Goal: Information Seeking & Learning: Learn about a topic

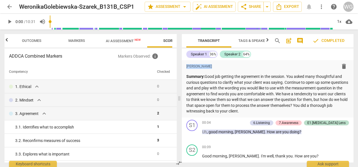
scroll to position [816, 0]
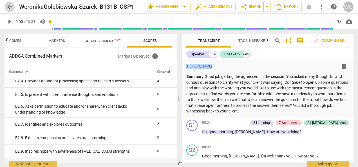
click at [9, 10] on span "arrow_back" at bounding box center [9, 6] width 7 height 7
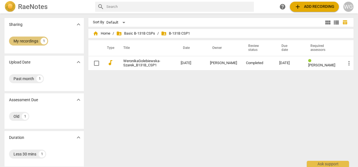
click at [23, 41] on div "My recordings" at bounding box center [26, 41] width 25 height 6
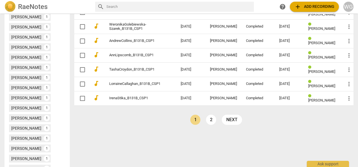
scroll to position [253, 0]
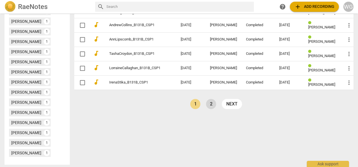
click at [211, 102] on link "2" at bounding box center [211, 104] width 10 height 10
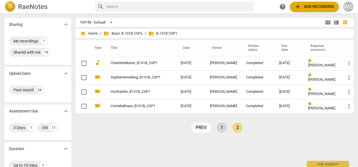
click at [222, 127] on link "1" at bounding box center [222, 128] width 10 height 10
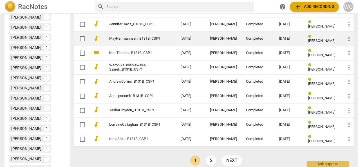
scroll to position [197, 0]
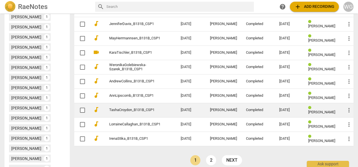
click at [124, 108] on link "TashaCroydon_B131B_CSP1" at bounding box center [134, 110] width 51 height 4
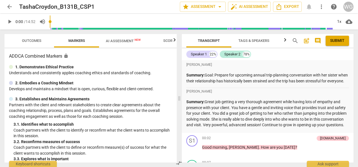
click at [33, 43] on span "Outcomes" at bounding box center [31, 41] width 33 height 8
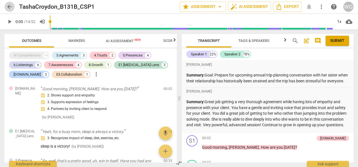
click at [10, 6] on span "arrow_back" at bounding box center [9, 6] width 7 height 7
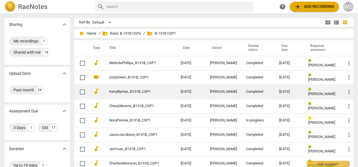
scroll to position [141, 0]
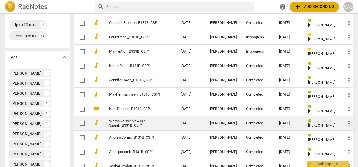
click at [122, 122] on link "WeronikaGolebiewska-Szarek_B131B_CSP1" at bounding box center [134, 123] width 51 height 8
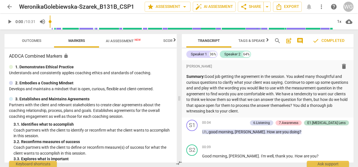
click at [33, 34] on button "Outcomes" at bounding box center [31, 41] width 45 height 14
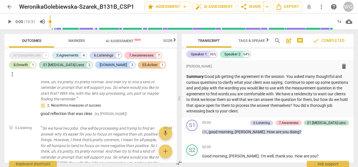
scroll to position [979, 0]
click at [8, 5] on span "arrow_back" at bounding box center [9, 6] width 7 height 7
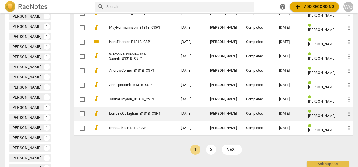
scroll to position [225, 0]
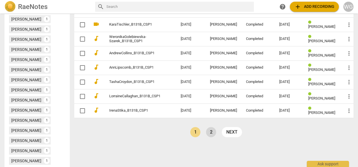
click at [210, 128] on link "2" at bounding box center [211, 132] width 10 height 10
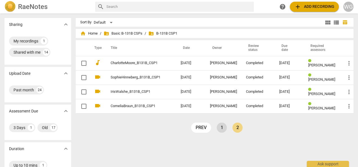
click at [224, 126] on link "1" at bounding box center [222, 128] width 10 height 10
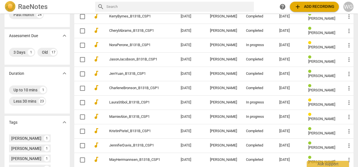
scroll to position [84, 0]
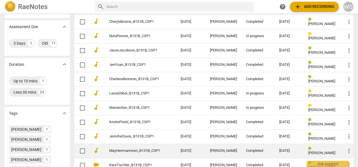
click at [119, 152] on link "MayHerrmannsen_B131B_CSP1" at bounding box center [134, 151] width 51 height 4
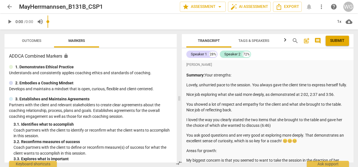
click at [24, 24] on div "play_arrow 0:00 / 0:00 volume_up 1x cloud_download" at bounding box center [179, 22] width 349 height 16
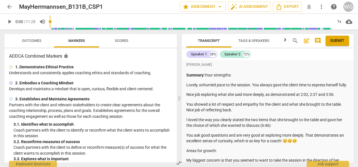
click at [32, 46] on button "Outcomes" at bounding box center [31, 41] width 45 height 14
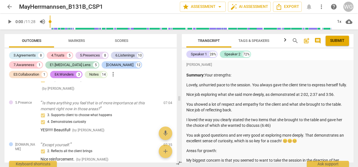
scroll to position [2055, 0]
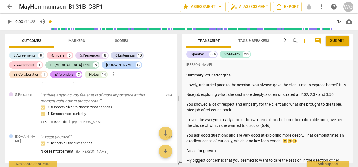
click at [8, 4] on span "arrow_back" at bounding box center [9, 6] width 7 height 7
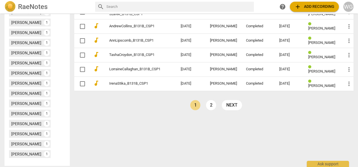
scroll to position [253, 0]
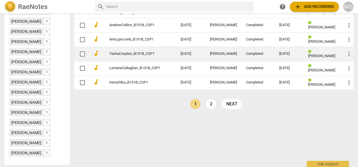
click at [120, 53] on link "TashaCroydon_B131B_CSP1" at bounding box center [134, 54] width 51 height 4
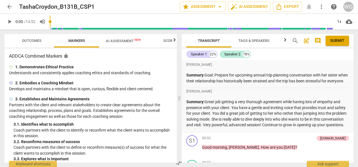
click at [26, 40] on span "Outcomes" at bounding box center [31, 41] width 19 height 4
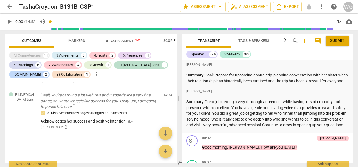
scroll to position [1277, 0]
click at [8, 6] on span "arrow_back" at bounding box center [9, 6] width 7 height 7
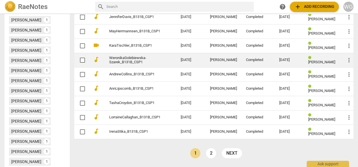
scroll to position [253, 0]
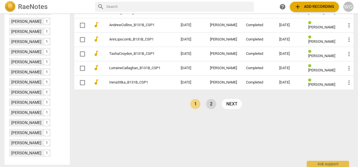
click at [209, 104] on link "2" at bounding box center [211, 104] width 10 height 10
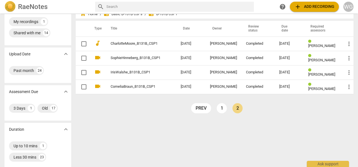
scroll to position [28, 0]
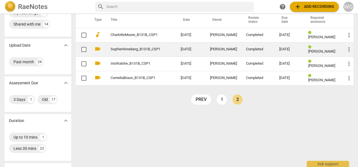
click at [126, 48] on link "SophieHinneberg_B131B_CSP1" at bounding box center [136, 49] width 50 height 4
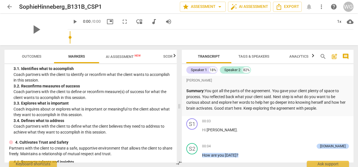
scroll to position [56, 0]
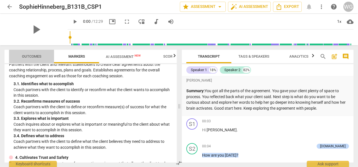
click at [27, 55] on span "Outcomes" at bounding box center [31, 56] width 19 height 4
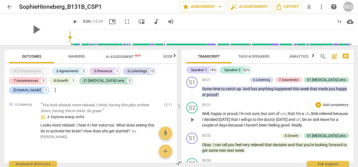
scroll to position [310, 0]
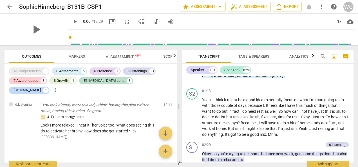
click at [8, 6] on span "arrow_back" at bounding box center [9, 6] width 7 height 7
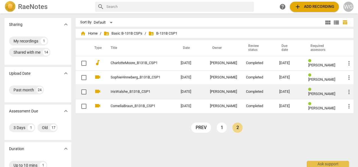
click at [121, 89] on td "IrisWalshe_B131B_CSP1" at bounding box center [140, 92] width 72 height 14
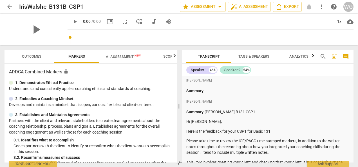
click at [35, 55] on span "Outcomes" at bounding box center [31, 56] width 19 height 4
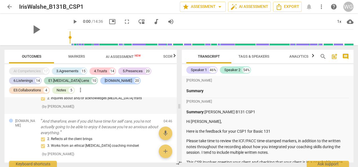
scroll to position [1605, 0]
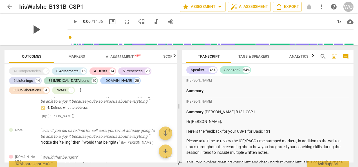
click at [35, 29] on span "play_arrow" at bounding box center [36, 29] width 15 height 15
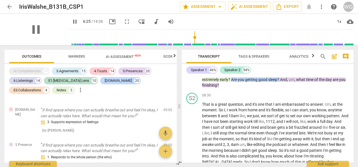
scroll to position [1548, 0]
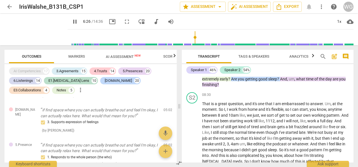
type input "386"
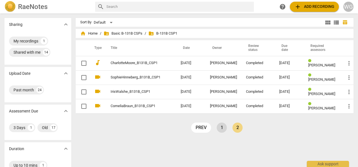
click at [225, 128] on link "1" at bounding box center [222, 128] width 10 height 10
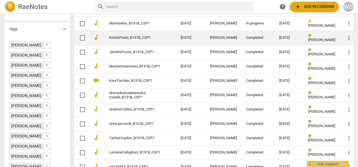
scroll to position [197, 0]
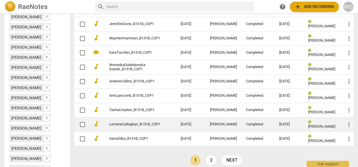
click at [126, 124] on link "LorraineCallaghan_B131B_CSP1" at bounding box center [134, 124] width 51 height 4
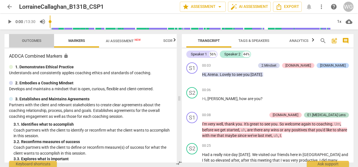
click at [25, 42] on span "Outcomes" at bounding box center [31, 41] width 19 height 4
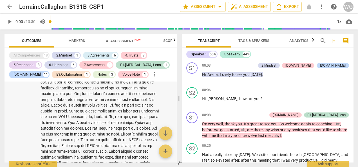
scroll to position [2483, 0]
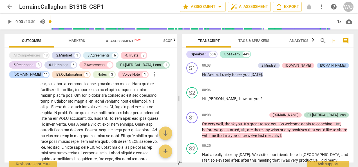
click at [10, 6] on span "arrow_back" at bounding box center [9, 6] width 7 height 7
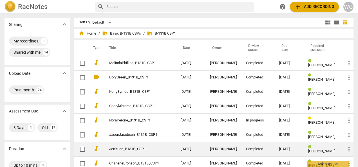
click at [114, 147] on link "JenYuan_B131B_CSP1" at bounding box center [134, 149] width 51 height 4
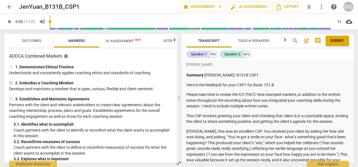
click at [29, 41] on span "Outcomes" at bounding box center [31, 41] width 19 height 4
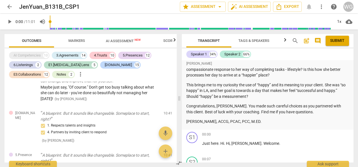
scroll to position [2632, 0]
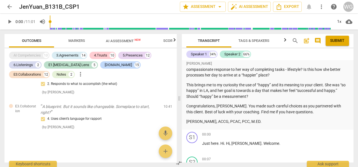
click at [10, 8] on span "arrow_back" at bounding box center [9, 6] width 7 height 7
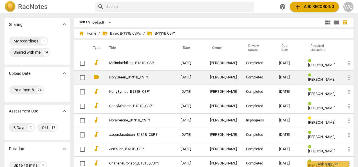
click at [122, 77] on link "DoryGreen_B131B_CSP1" at bounding box center [134, 77] width 51 height 4
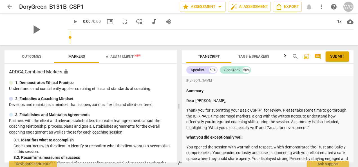
click at [32, 24] on div "play_arrow" at bounding box center [36, 30] width 63 height 32
click at [31, 57] on span "Outcomes" at bounding box center [31, 56] width 19 height 4
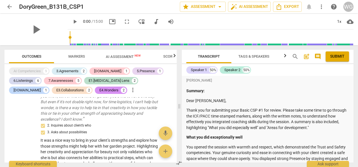
scroll to position [1798, 0]
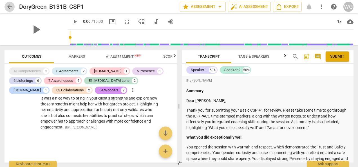
click at [8, 6] on span "arrow_back" at bounding box center [9, 6] width 7 height 7
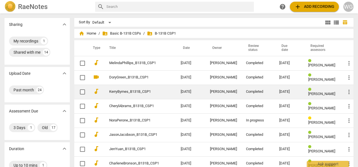
click at [124, 94] on td "KerryByrnes_B131B_CSP1" at bounding box center [139, 92] width 74 height 14
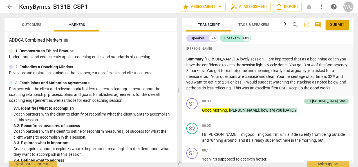
click at [32, 25] on div "arrow_back KerryByrnes_B131B_CSP1 edit star Assessment arrow_drop_down auto_fix…" at bounding box center [179, 83] width 358 height 167
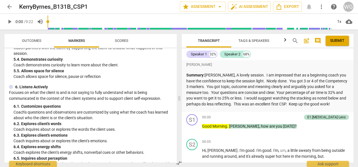
scroll to position [394, 0]
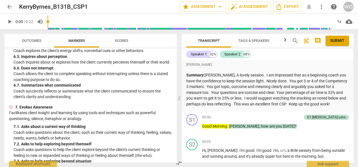
click at [9, 6] on span "arrow_back" at bounding box center [9, 6] width 7 height 7
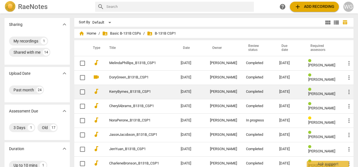
click at [132, 90] on link "KerryByrnes_B131B_CSP1" at bounding box center [134, 92] width 51 height 4
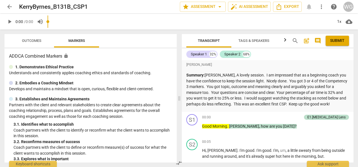
click at [25, 23] on span "/ 0:00" at bounding box center [28, 21] width 9 height 5
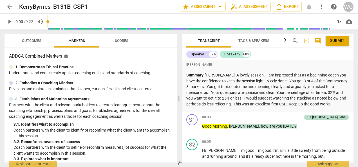
click at [28, 41] on span "Outcomes" at bounding box center [31, 41] width 19 height 4
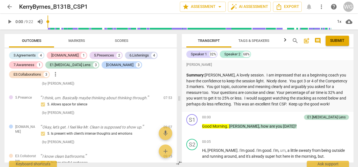
scroll to position [851, 0]
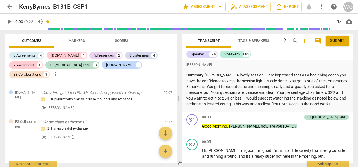
click at [11, 6] on span "arrow_back" at bounding box center [9, 6] width 7 height 7
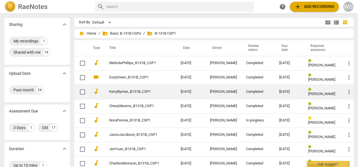
click at [128, 92] on link "KerryByrnes_B131B_CSP1" at bounding box center [134, 92] width 51 height 4
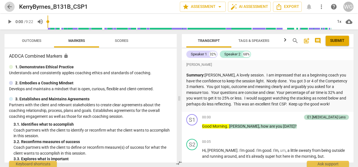
click at [9, 7] on span "arrow_back" at bounding box center [9, 6] width 7 height 7
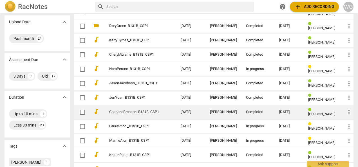
scroll to position [56, 0]
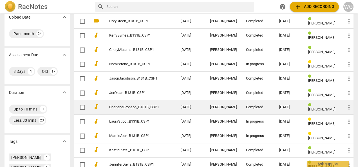
click at [125, 105] on link "CharleneBronson_B131B_CSP1" at bounding box center [134, 107] width 51 height 4
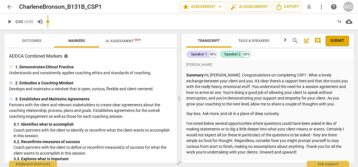
click at [35, 24] on div "play_arrow 0:00 / 0:00 volume_up 1x cloud_download" at bounding box center [179, 22] width 349 height 16
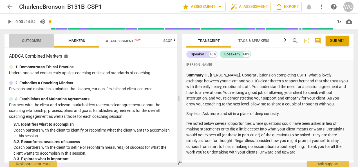
click at [30, 39] on span "Outcomes" at bounding box center [31, 41] width 19 height 4
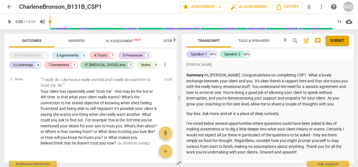
scroll to position [1877, 0]
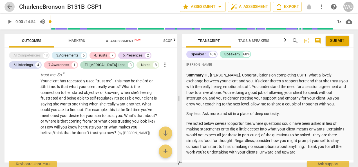
click at [11, 7] on span "arrow_back" at bounding box center [9, 6] width 7 height 7
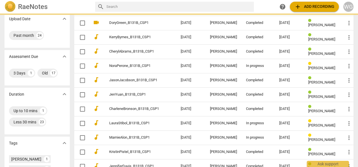
scroll to position [141, 0]
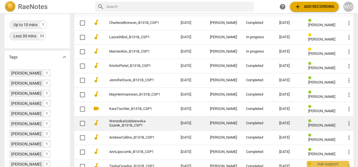
click at [126, 124] on link "WeronikaGolebiewska-Szarek_B131B_CSP1" at bounding box center [134, 123] width 51 height 8
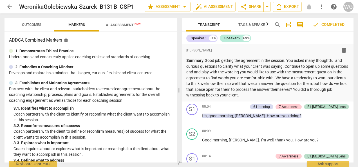
click at [28, 25] on div "arrow_back WeronikaGolebiewska-Szarek_B131B_CSP1 edit star Assessment arrow_dro…" at bounding box center [179, 83] width 358 height 167
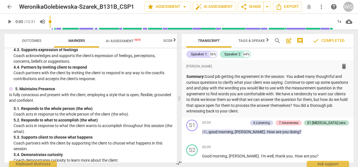
scroll to position [197, 0]
drag, startPoint x: 34, startPoint y: 41, endPoint x: 34, endPoint y: 47, distance: 6.2
click at [34, 41] on span "Outcomes" at bounding box center [31, 41] width 19 height 4
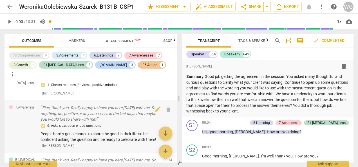
scroll to position [0, 0]
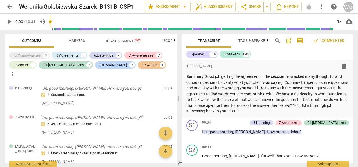
click at [10, 7] on span "arrow_back" at bounding box center [9, 6] width 7 height 7
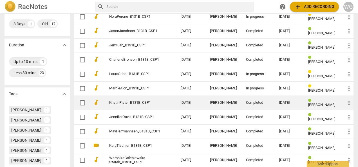
scroll to position [113, 0]
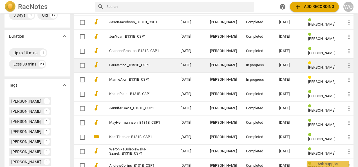
click at [121, 63] on link "LauraStibol_B131B_CSP1" at bounding box center [134, 65] width 51 height 4
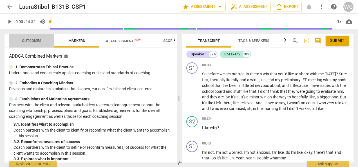
click at [32, 38] on span "Outcomes" at bounding box center [31, 41] width 33 height 8
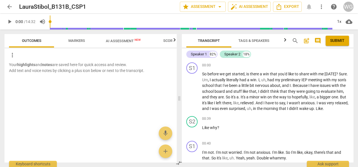
click at [11, 3] on button "arrow_back" at bounding box center [10, 7] width 10 height 10
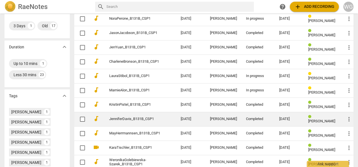
scroll to position [141, 0]
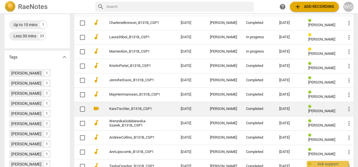
click at [123, 107] on link "KaraTischler_B131B_CSP1" at bounding box center [134, 109] width 51 height 4
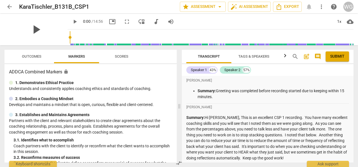
click at [38, 24] on span "play_arrow" at bounding box center [36, 29] width 15 height 15
click at [32, 57] on span "Outcomes" at bounding box center [31, 56] width 19 height 4
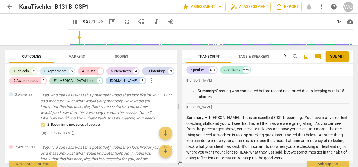
scroll to position [1661, 0]
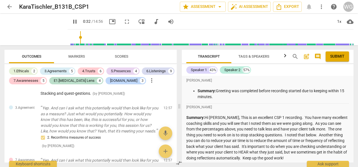
type input "33"
click at [8, 5] on span "arrow_back" at bounding box center [9, 6] width 7 height 7
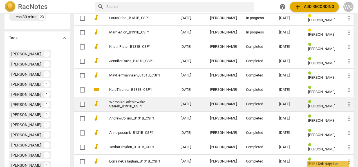
scroll to position [169, 0]
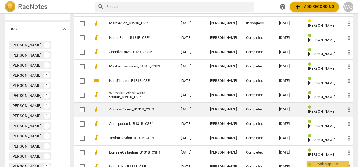
click at [126, 106] on td "AndrewCollins_B131B_CSP1" at bounding box center [139, 109] width 74 height 14
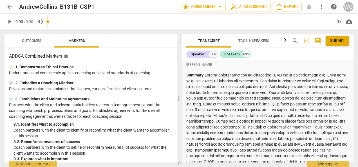
click at [32, 23] on span "/ 0:00" at bounding box center [28, 21] width 9 height 5
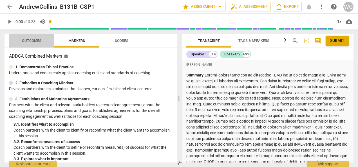
click at [29, 41] on span "Outcomes" at bounding box center [31, 41] width 19 height 4
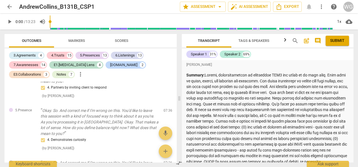
click at [7, 8] on span "arrow_back" at bounding box center [9, 6] width 7 height 7
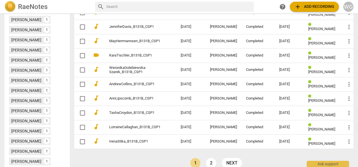
scroll to position [197, 0]
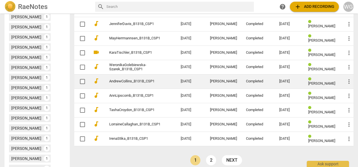
click at [122, 81] on link "AndrewCollins_B131B_CSP1" at bounding box center [134, 81] width 51 height 4
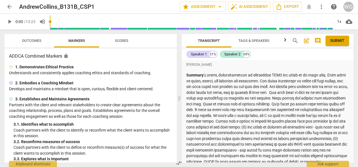
click at [6, 21] on span "play_arrow" at bounding box center [9, 21] width 7 height 7
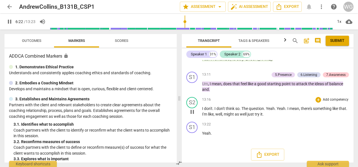
scroll to position [2025, 0]
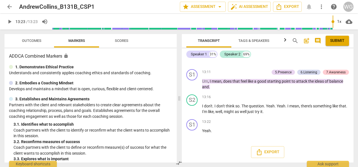
type input "803"
click at [8, 7] on span "arrow_back" at bounding box center [9, 6] width 7 height 7
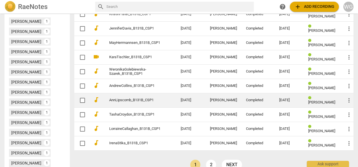
scroll to position [225, 0]
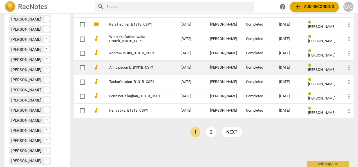
click at [126, 66] on link "AnnLipscomb_B131B_CSP1" at bounding box center [134, 68] width 51 height 4
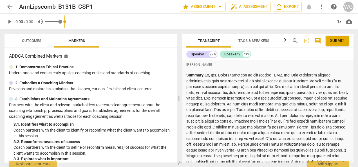
click at [36, 25] on div "volume_up" at bounding box center [48, 22] width 27 height 10
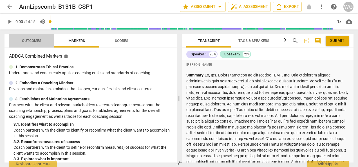
click at [25, 41] on span "Outcomes" at bounding box center [31, 41] width 19 height 4
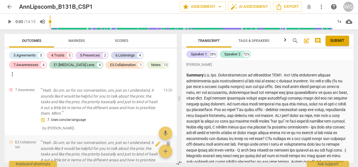
scroll to position [1830, 0]
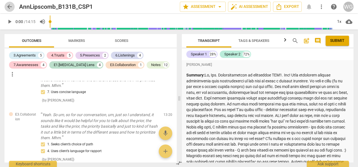
click at [9, 5] on span "arrow_back" at bounding box center [9, 6] width 7 height 7
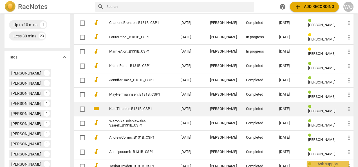
scroll to position [225, 0]
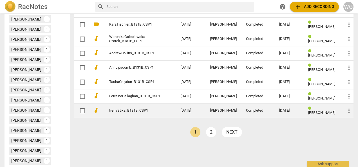
click at [124, 111] on link "IrenaStika_B131B_CSP1" at bounding box center [134, 111] width 51 height 4
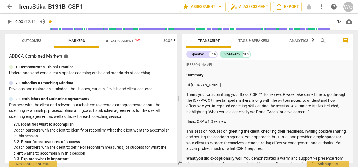
click at [29, 39] on span "Outcomes" at bounding box center [31, 41] width 19 height 4
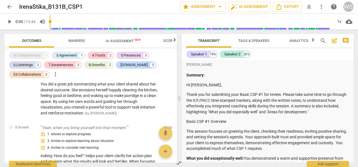
scroll to position [826, 0]
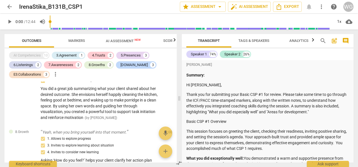
click at [6, 4] on span "arrow_back" at bounding box center [10, 6] width 10 height 7
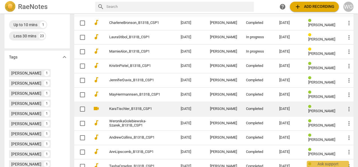
scroll to position [169, 0]
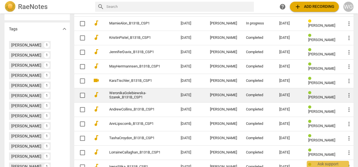
click at [127, 97] on link "WeronikaGolebiewska-Szarek_B131B_CSP1" at bounding box center [134, 95] width 51 height 8
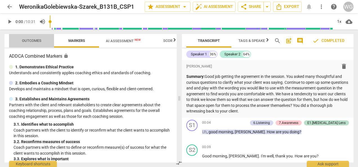
click at [32, 39] on span "Outcomes" at bounding box center [31, 41] width 19 height 4
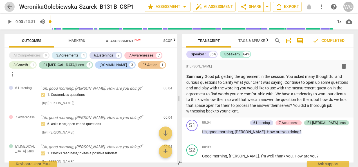
click at [10, 8] on span "arrow_back" at bounding box center [9, 6] width 7 height 7
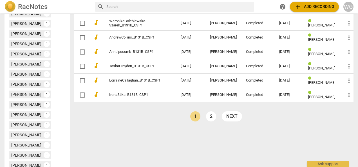
scroll to position [291, 0]
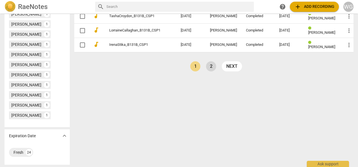
click at [211, 65] on link "2" at bounding box center [211, 66] width 10 height 10
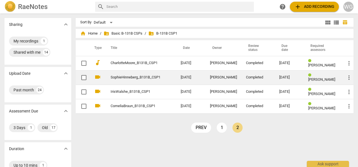
click at [122, 77] on link "SophieHinneberg_B131B_CSP1" at bounding box center [136, 77] width 50 height 4
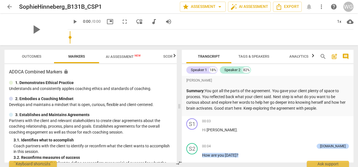
click at [33, 55] on span "Outcomes" at bounding box center [31, 56] width 19 height 4
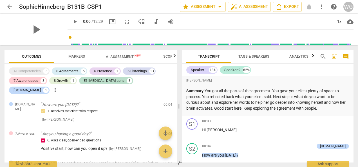
click at [7, 6] on span "arrow_back" at bounding box center [9, 6] width 7 height 7
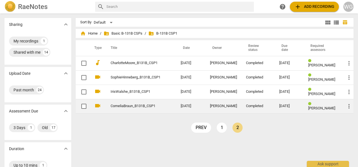
click at [129, 106] on link "CorneliaBraun_B131B_CSP1" at bounding box center [136, 106] width 50 height 4
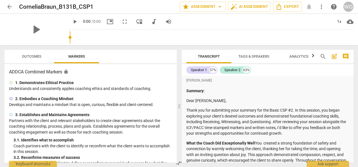
click at [27, 24] on div "play_arrow" at bounding box center [36, 30] width 63 height 32
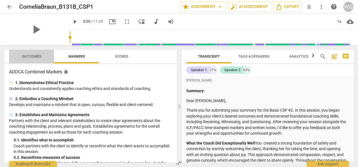
click at [32, 56] on span "Outcomes" at bounding box center [31, 56] width 19 height 4
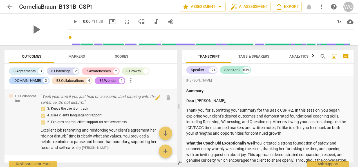
scroll to position [981, 0]
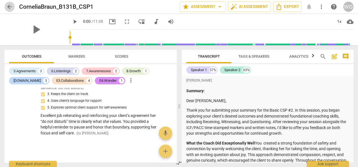
click at [8, 6] on span "arrow_back" at bounding box center [9, 6] width 7 height 7
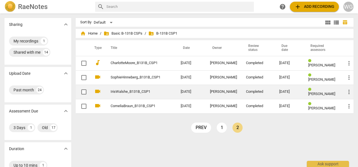
click at [124, 90] on link "IrisWalshe_B131B_CSP1" at bounding box center [136, 92] width 50 height 4
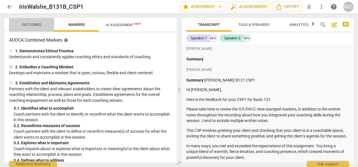
click at [26, 24] on div "arrow_back IrisWalshe_B131B_CSP1 edit star Assessment arrow_drop_down auto_fix_…" at bounding box center [179, 83] width 358 height 167
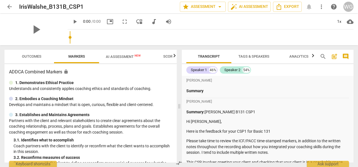
click at [25, 56] on span "Outcomes" at bounding box center [31, 56] width 19 height 4
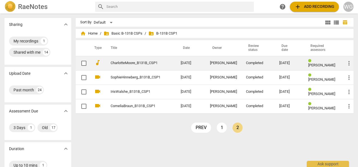
click at [127, 63] on link "CharlotteMoore_B131B_CSP1" at bounding box center [136, 63] width 50 height 4
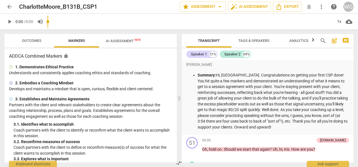
click at [28, 24] on p "0:00 / 0:00" at bounding box center [24, 22] width 18 height 6
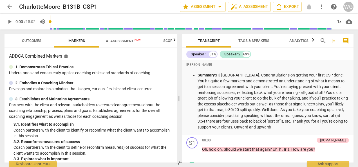
click at [31, 43] on span "Outcomes" at bounding box center [31, 41] width 19 height 4
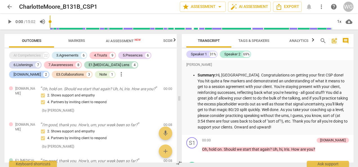
click at [10, 21] on span "play_arrow" at bounding box center [9, 21] width 7 height 7
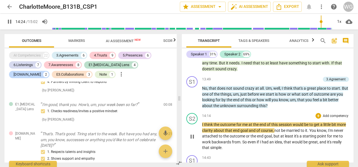
scroll to position [1458, 0]
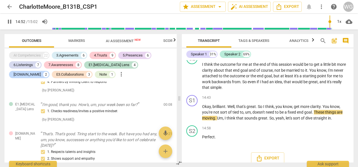
type input "893"
click at [9, 8] on span "arrow_back" at bounding box center [9, 6] width 7 height 7
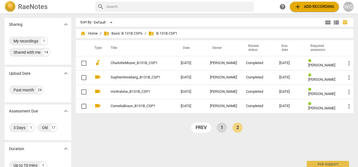
click at [220, 127] on link "1" at bounding box center [222, 128] width 10 height 10
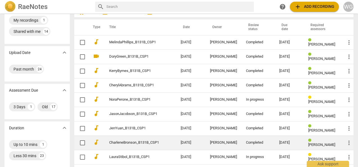
scroll to position [56, 0]
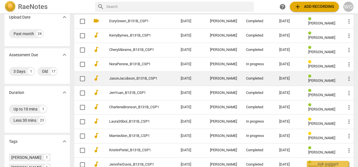
click at [135, 77] on link "JasonJacobson_B131B_CSP1" at bounding box center [134, 79] width 51 height 4
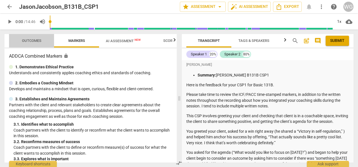
click at [30, 41] on span "Outcomes" at bounding box center [31, 41] width 19 height 4
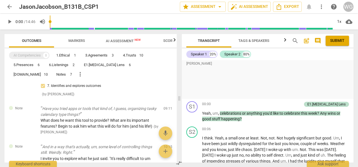
scroll to position [282, 0]
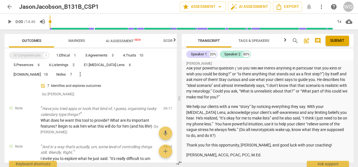
click at [9, 20] on span "play_arrow" at bounding box center [9, 21] width 7 height 7
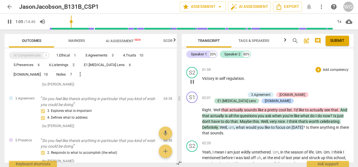
scroll to position [591, 0]
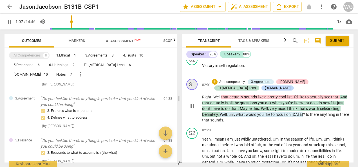
click at [197, 89] on div "S1" at bounding box center [191, 84] width 11 height 11
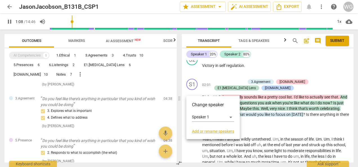
click at [191, 88] on div at bounding box center [179, 83] width 358 height 167
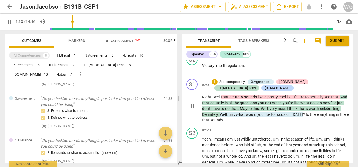
click at [206, 97] on span "Right" at bounding box center [206, 97] width 9 height 5
click at [189, 112] on div "play_arrow pause" at bounding box center [195, 106] width 14 height 32
click at [192, 109] on span "pause" at bounding box center [192, 105] width 7 height 7
click at [191, 109] on span "play_arrow" at bounding box center [192, 105] width 7 height 7
click at [191, 109] on span "pause" at bounding box center [192, 105] width 7 height 7
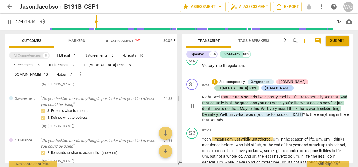
type input "145"
click at [11, 7] on span "arrow_back" at bounding box center [9, 6] width 7 height 7
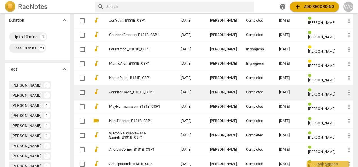
scroll to position [141, 0]
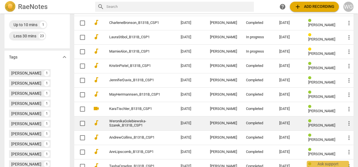
click at [127, 124] on link "WeronikaGolebiewska-Szarek_B131B_CSP1" at bounding box center [134, 123] width 51 height 8
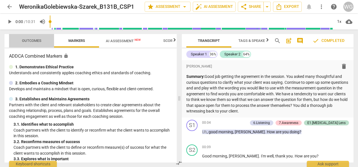
click at [27, 43] on span "Outcomes" at bounding box center [31, 41] width 19 height 4
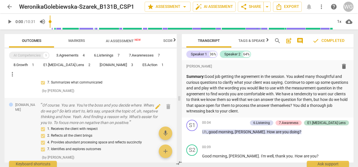
scroll to position [1317, 0]
